Goal: Task Accomplishment & Management: Use online tool/utility

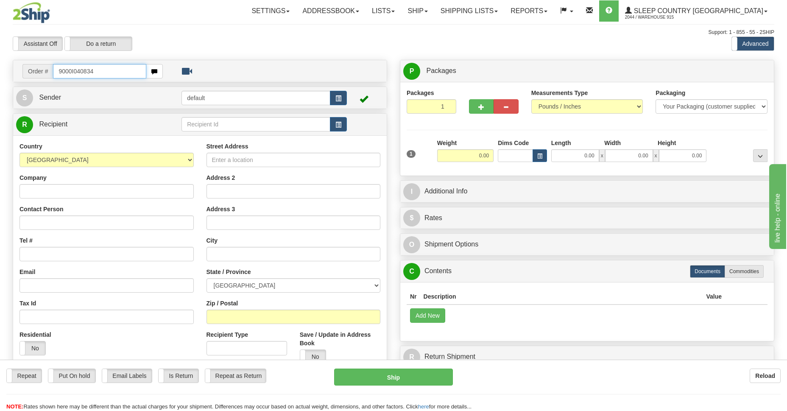
type input "9000I040834"
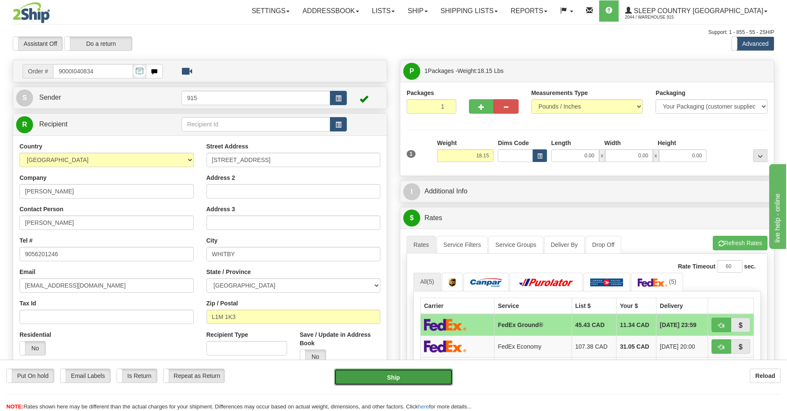
click at [421, 377] on button "Ship" at bounding box center [393, 376] width 118 height 17
type input "92"
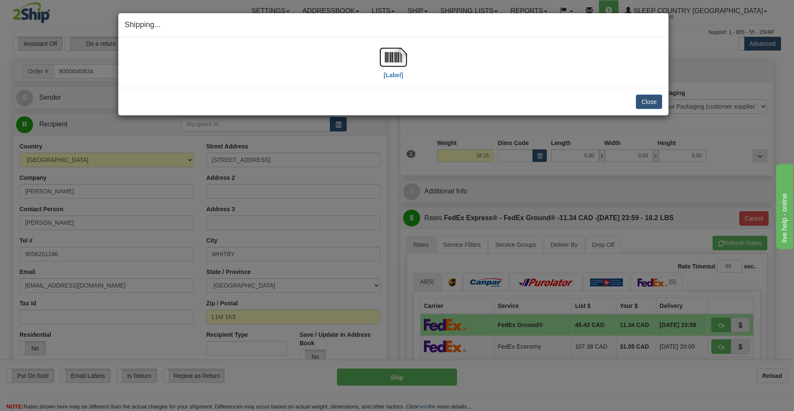
drag, startPoint x: 321, startPoint y: 79, endPoint x: 328, endPoint y: 74, distance: 9.4
drag, startPoint x: 328, startPoint y: 74, endPoint x: 389, endPoint y: 58, distance: 62.6
click at [389, 58] on img at bounding box center [393, 57] width 27 height 27
click at [650, 102] on button "Close" at bounding box center [649, 102] width 26 height 14
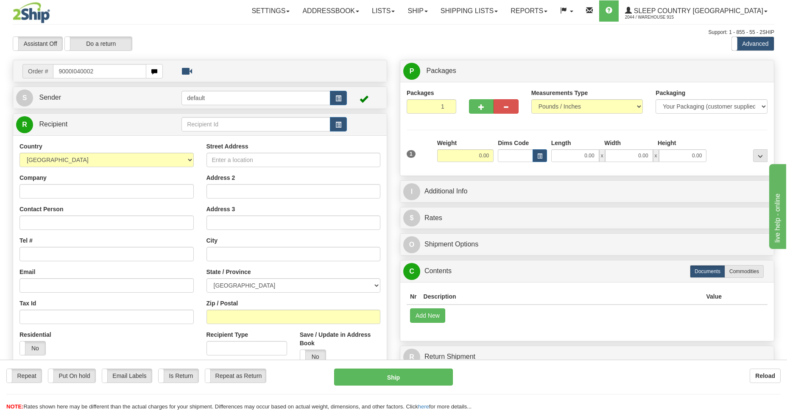
type input "9000I040002"
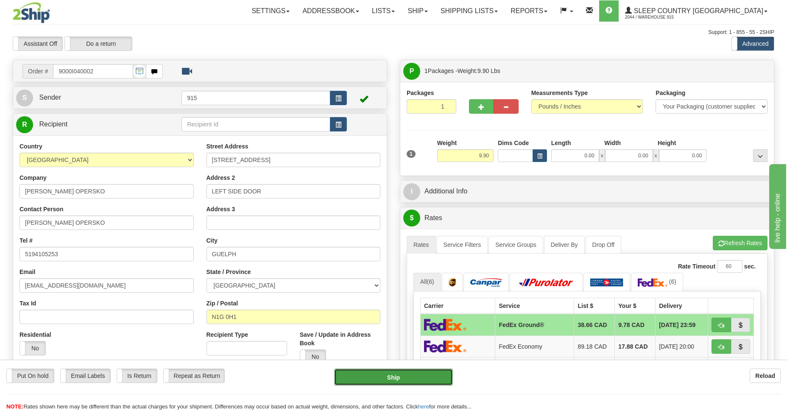
click at [404, 378] on button "Ship" at bounding box center [393, 376] width 118 height 17
type input "92"
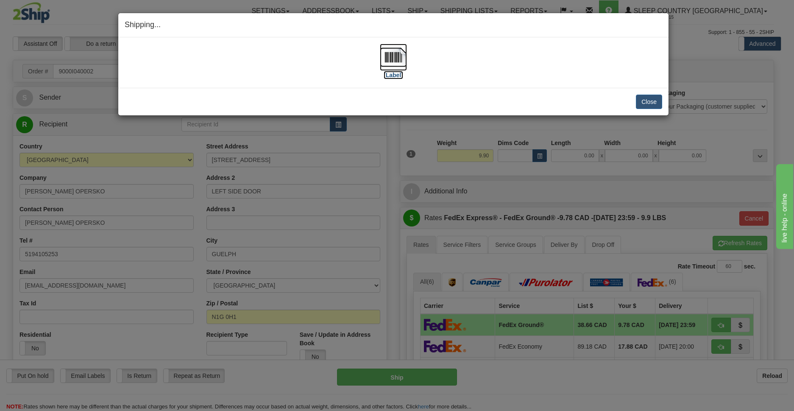
click at [393, 61] on img at bounding box center [393, 57] width 27 height 27
drag, startPoint x: 640, startPoint y: 100, endPoint x: 651, endPoint y: 98, distance: 11.2
click at [641, 101] on button "Close" at bounding box center [649, 102] width 26 height 14
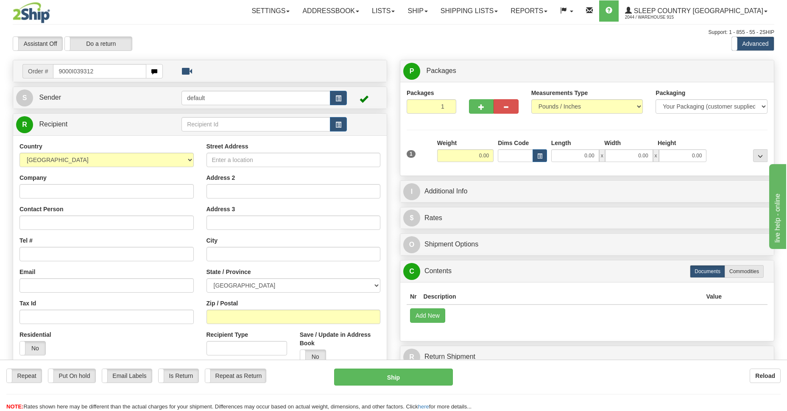
type input "9000I039312"
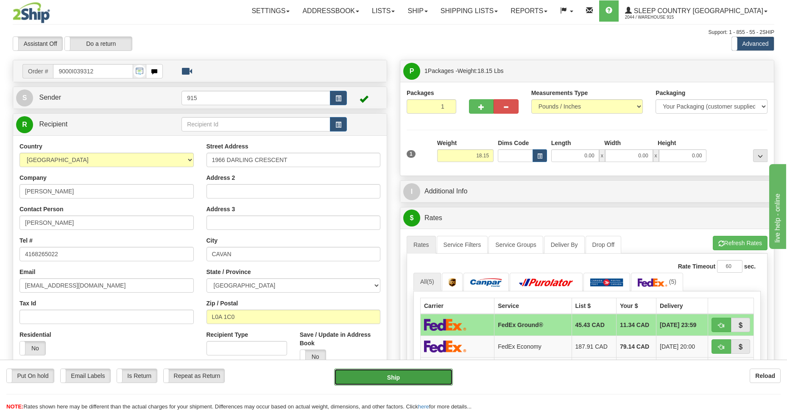
click at [405, 379] on button "Ship" at bounding box center [393, 376] width 118 height 17
type input "92"
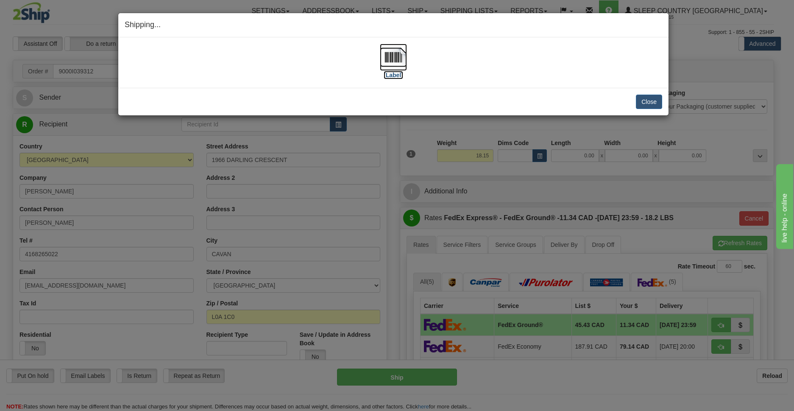
click at [386, 54] on img at bounding box center [393, 57] width 27 height 27
click at [644, 98] on button "Close" at bounding box center [649, 102] width 26 height 14
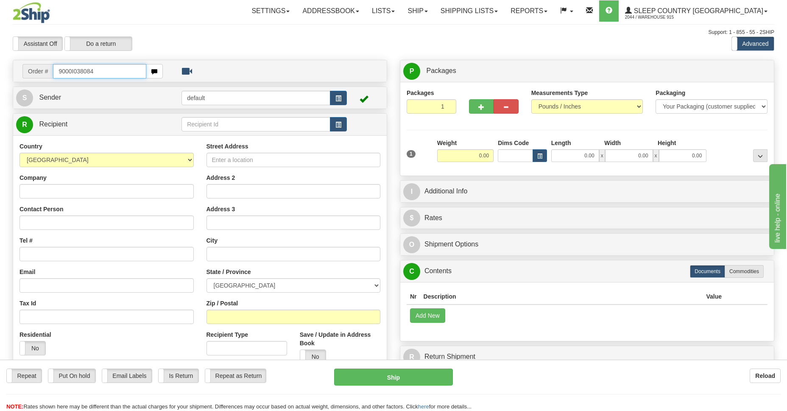
type input "9000I038084"
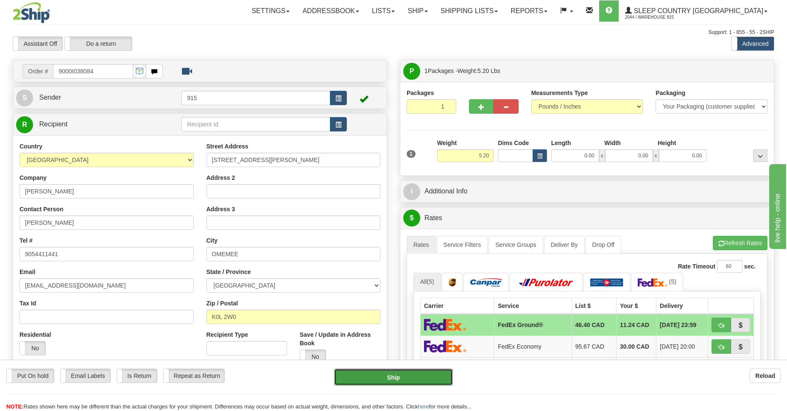
click at [389, 380] on button "Ship" at bounding box center [393, 376] width 118 height 17
type input "92"
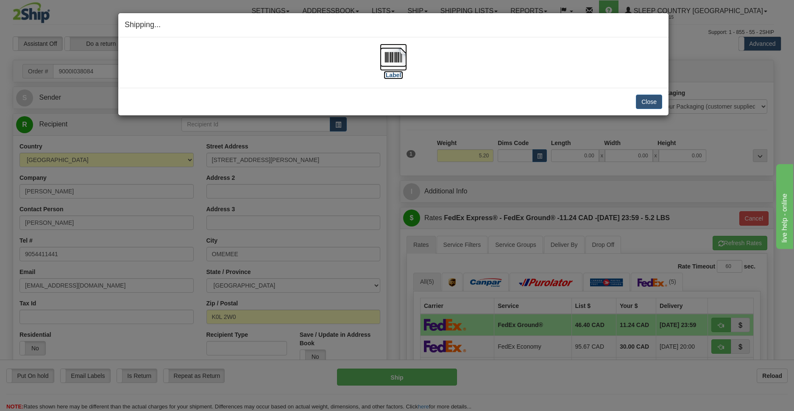
click at [393, 59] on img at bounding box center [393, 57] width 27 height 27
click at [650, 99] on button "Close" at bounding box center [649, 102] width 26 height 14
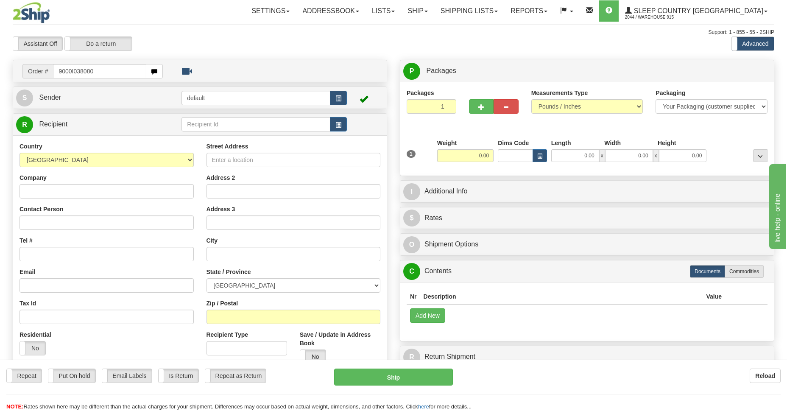
type input "9000I038080"
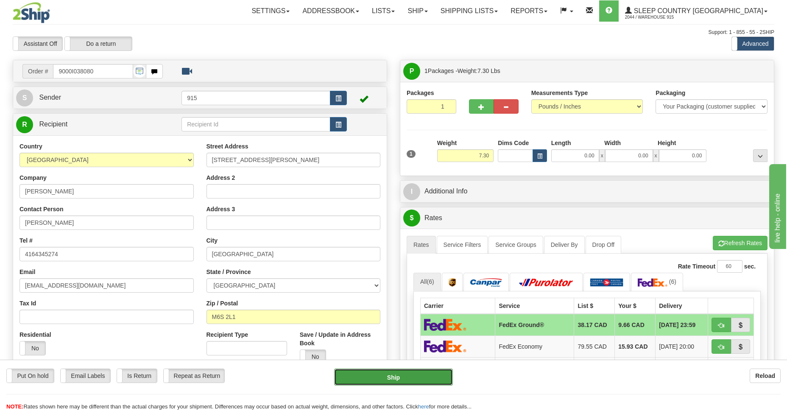
click at [427, 376] on button "Ship" at bounding box center [393, 376] width 118 height 17
type input "92"
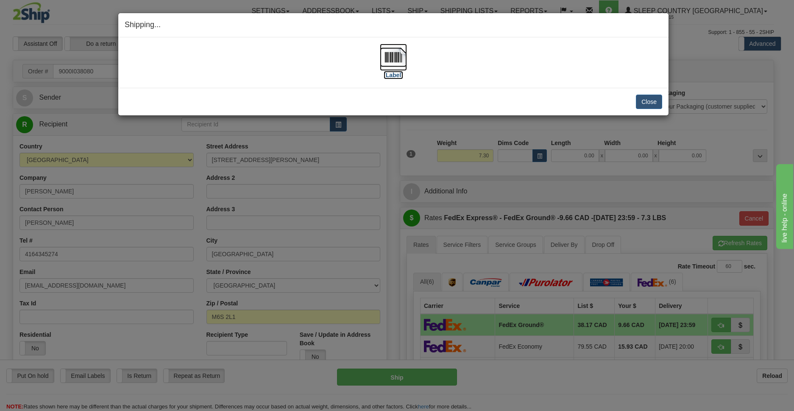
click at [399, 54] on img at bounding box center [393, 57] width 27 height 27
click at [641, 104] on button "Close" at bounding box center [649, 102] width 26 height 14
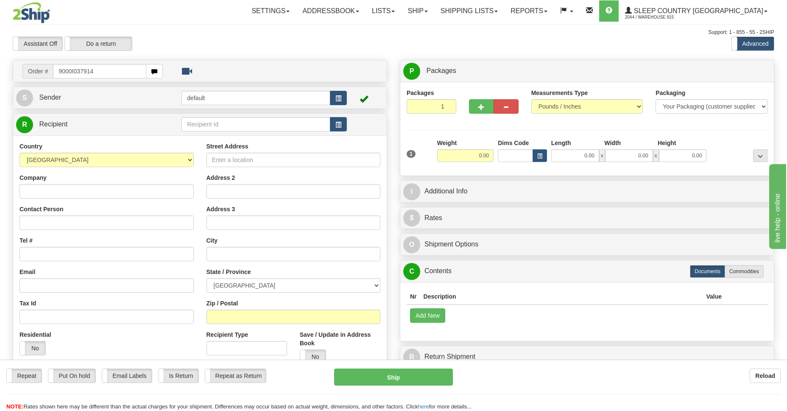
type input "9000I037914"
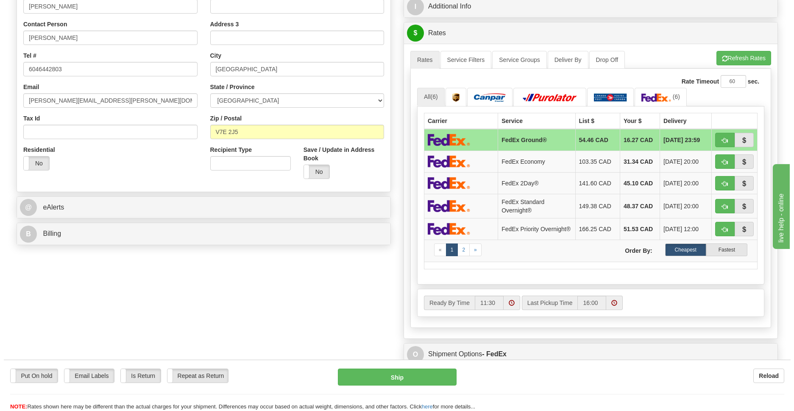
scroll to position [246, 0]
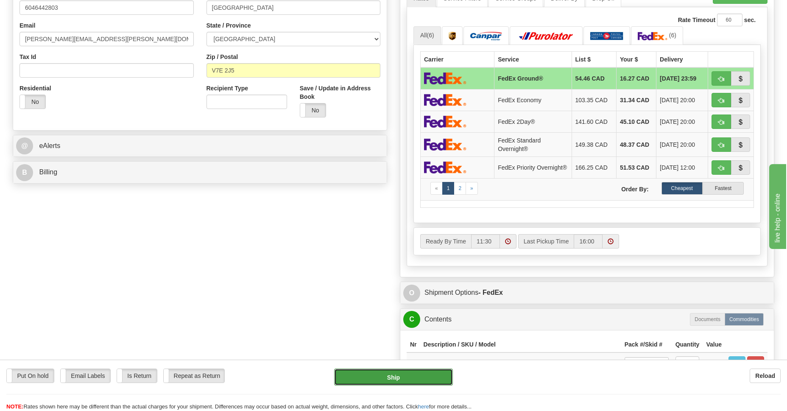
click at [415, 379] on button "Ship" at bounding box center [393, 376] width 118 height 17
type input "92"
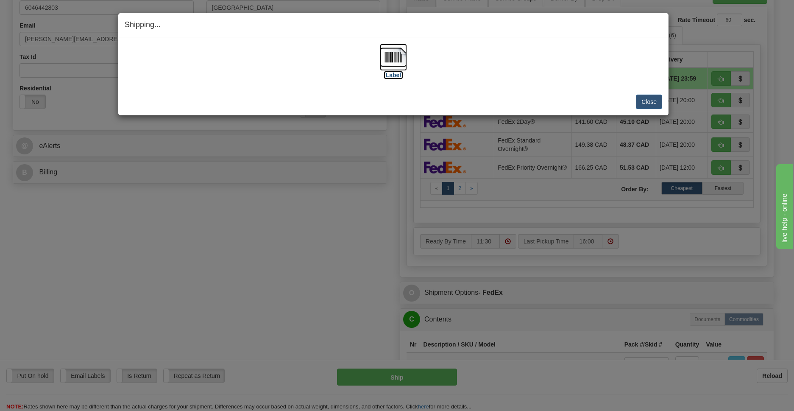
click at [393, 58] on img at bounding box center [393, 57] width 27 height 27
click at [658, 103] on button "Close" at bounding box center [649, 102] width 26 height 14
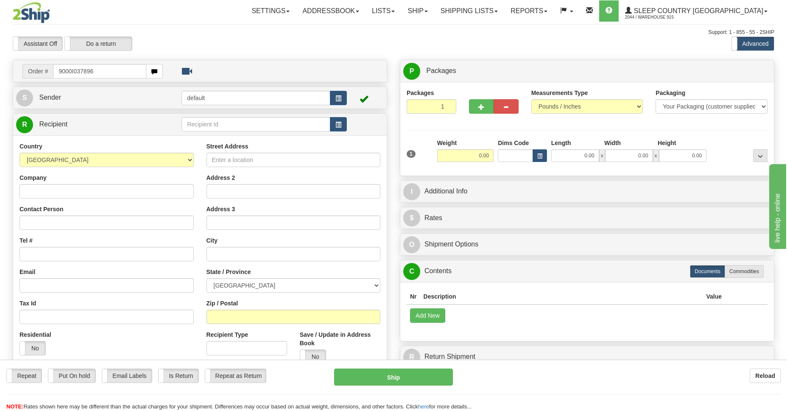
type input "9000I037896"
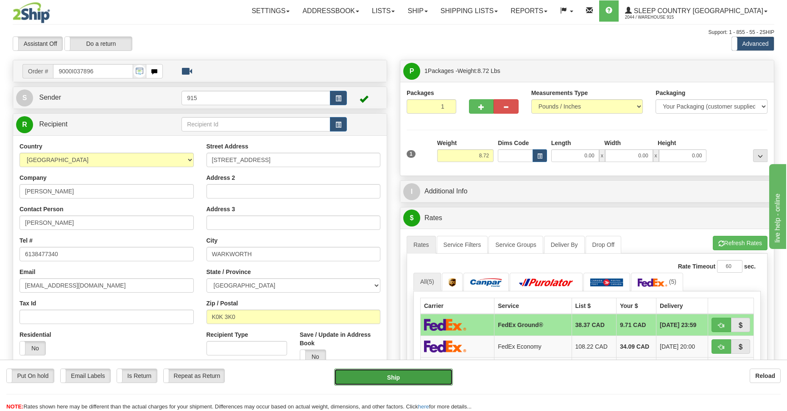
click at [388, 377] on button "Ship" at bounding box center [393, 376] width 118 height 17
type input "92"
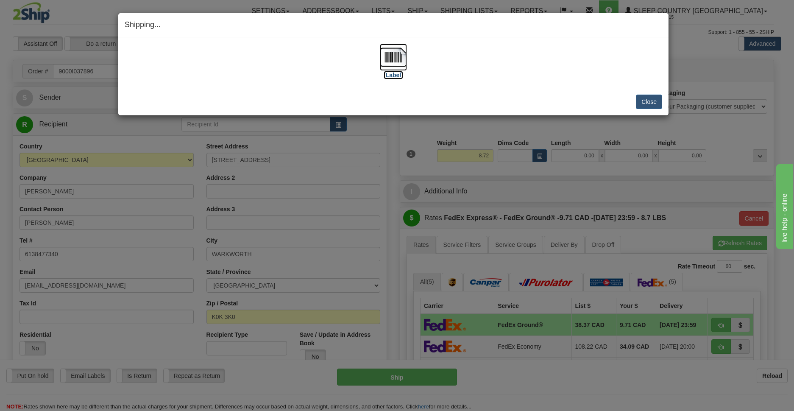
click at [389, 56] on img at bounding box center [393, 57] width 27 height 27
click at [655, 103] on button "Close" at bounding box center [649, 102] width 26 height 14
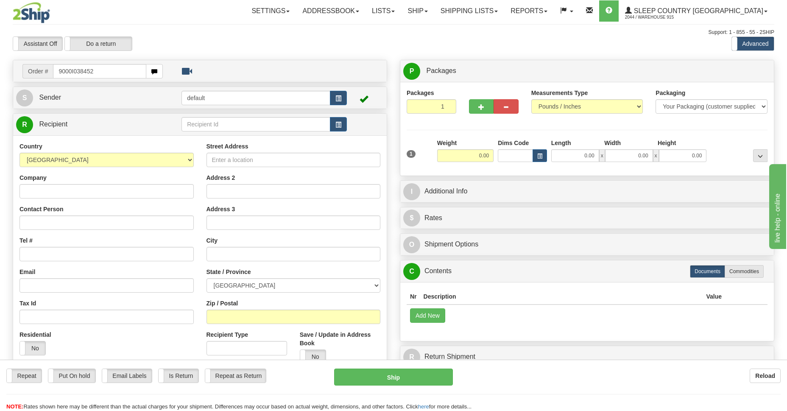
type input "9000I038452"
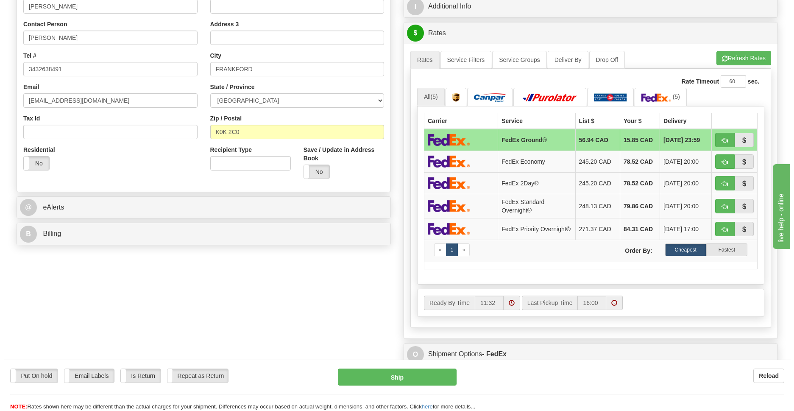
scroll to position [431, 0]
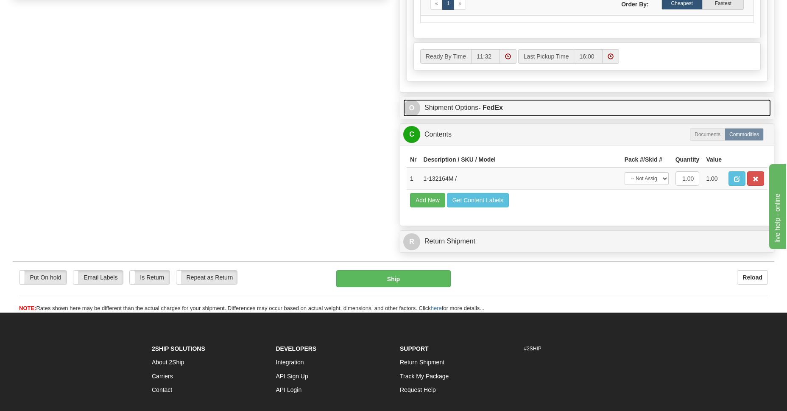
click at [431, 114] on link "O Shipment Options - FedEx" at bounding box center [587, 107] width 368 height 17
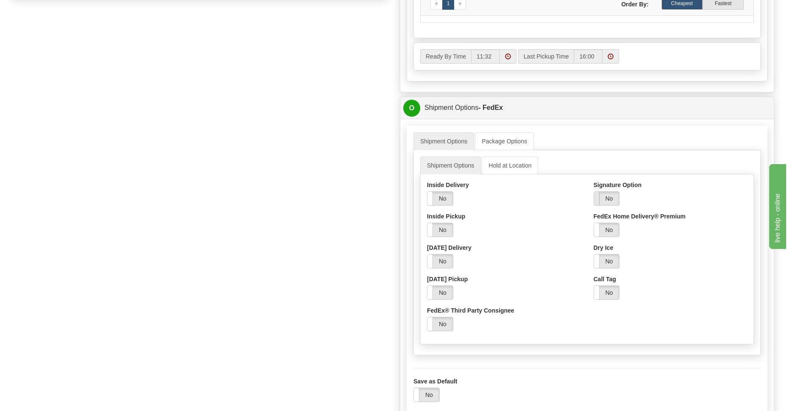
click at [595, 204] on span at bounding box center [594, 199] width 11 height 14
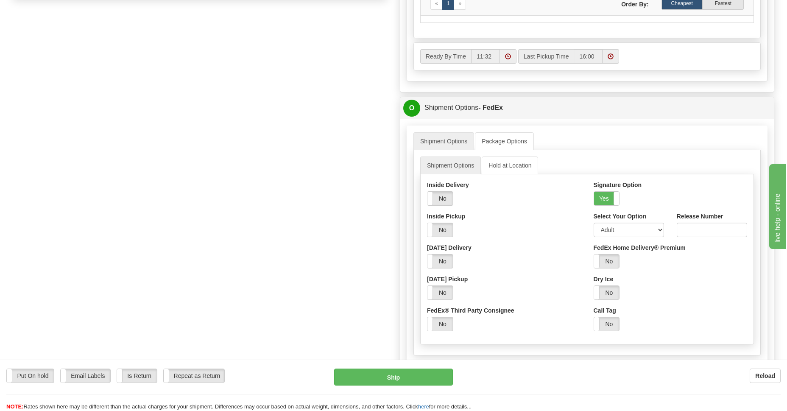
click at [618, 241] on div "Select Your Option Adult Direct Indirect No Signature Required Service Default" at bounding box center [628, 227] width 83 height 31
click at [617, 235] on select "Adult Direct Indirect No Signature Required Service Default" at bounding box center [629, 230] width 70 height 14
click at [594, 225] on select "Adult Direct Indirect No Signature Required Service Default" at bounding box center [629, 230] width 70 height 14
click at [658, 232] on select "Adult Direct Indirect No Signature Required Service Default" at bounding box center [629, 230] width 70 height 14
select select "2"
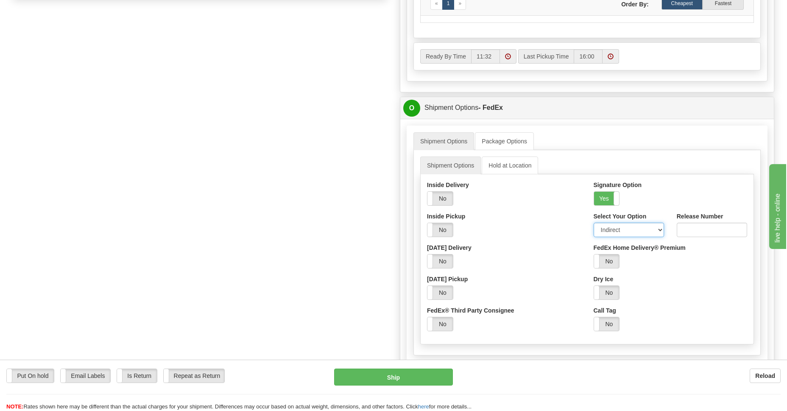
click at [594, 225] on select "Adult Direct Indirect No Signature Required Service Default" at bounding box center [629, 230] width 70 height 14
click at [366, 380] on button "Ship" at bounding box center [393, 376] width 118 height 17
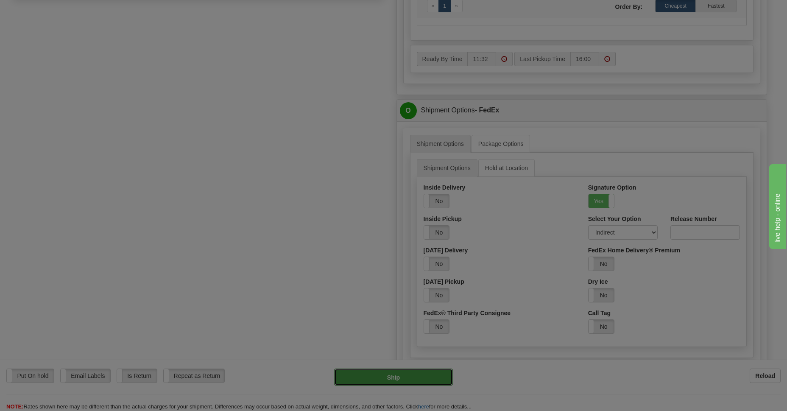
type input "92"
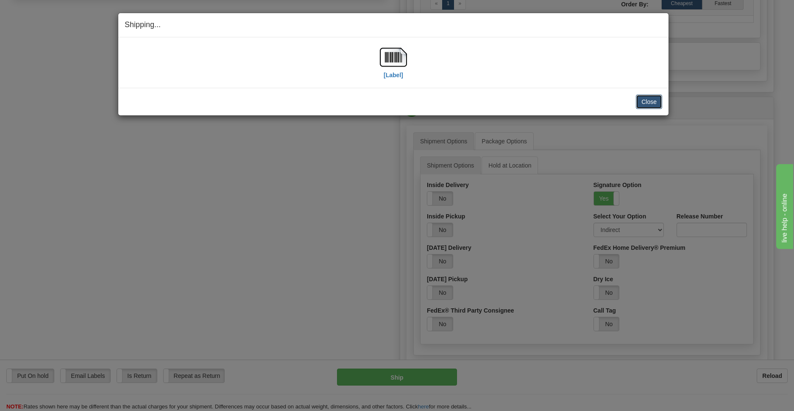
click at [643, 102] on button "Close" at bounding box center [649, 102] width 26 height 14
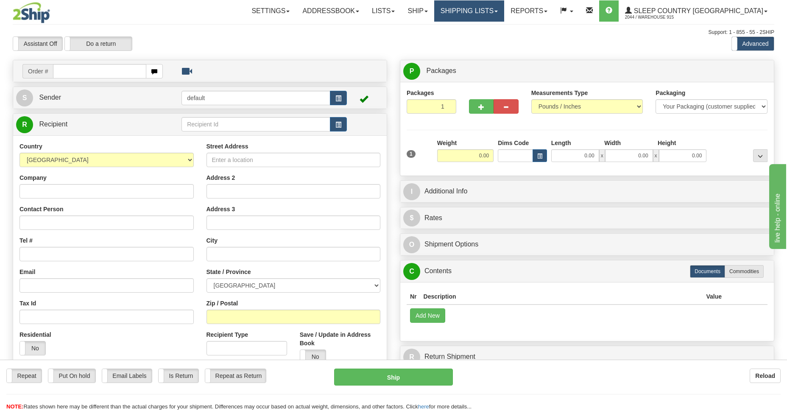
click at [496, 14] on link "Shipping lists" at bounding box center [469, 10] width 70 height 21
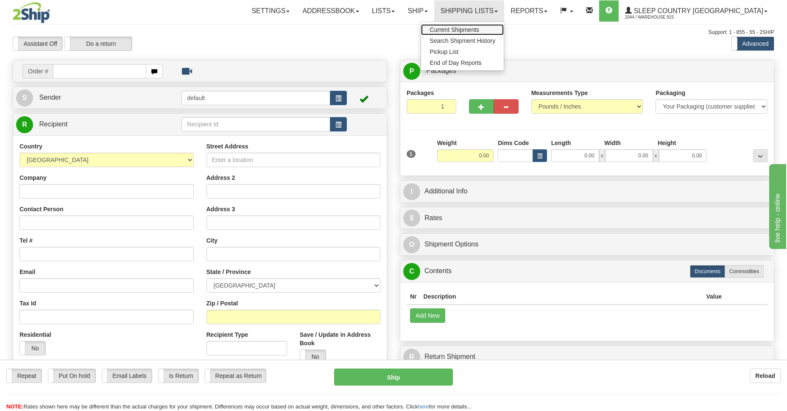
click at [479, 31] on span "Current Shipments" at bounding box center [455, 29] width 50 height 7
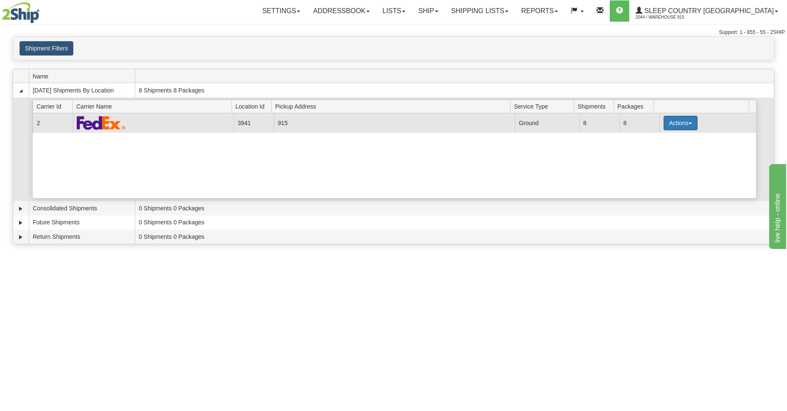
click at [683, 122] on button "Actions" at bounding box center [681, 123] width 34 height 14
click at [659, 137] on span "Details" at bounding box center [649, 139] width 23 height 6
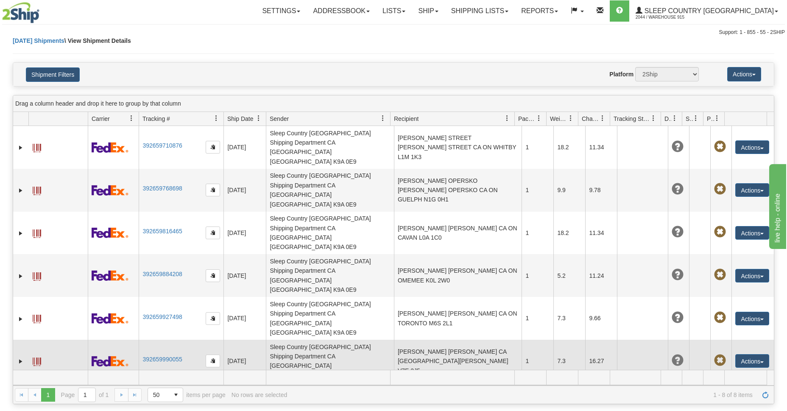
scroll to position [61, 0]
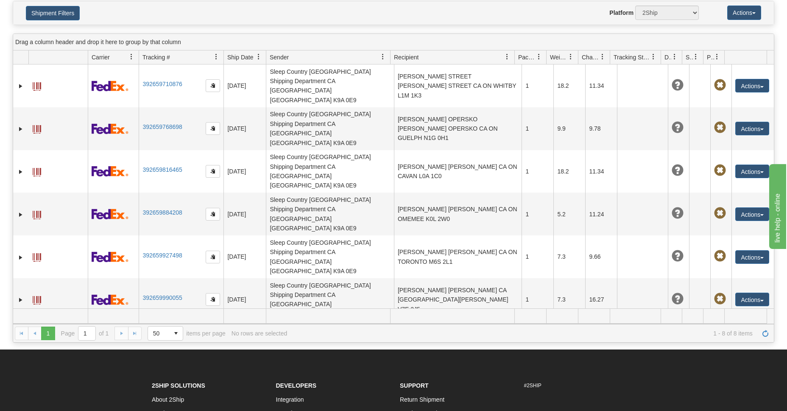
click at [34, 382] on span at bounding box center [37, 386] width 8 height 8
click at [36, 382] on span at bounding box center [37, 386] width 8 height 8
